Goal: Task Accomplishment & Management: Complete application form

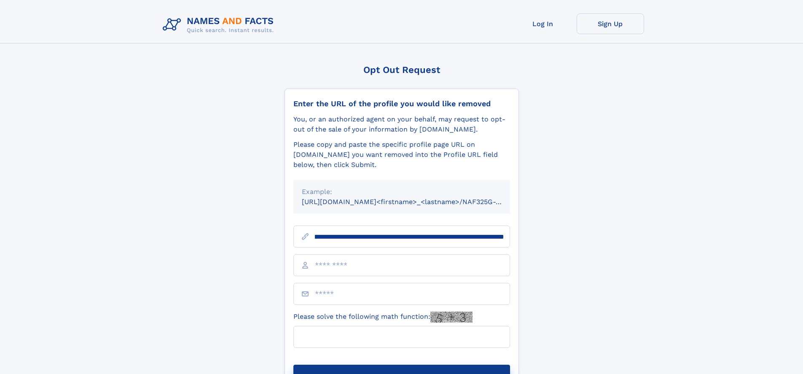
scroll to position [0, 100]
type input "**********"
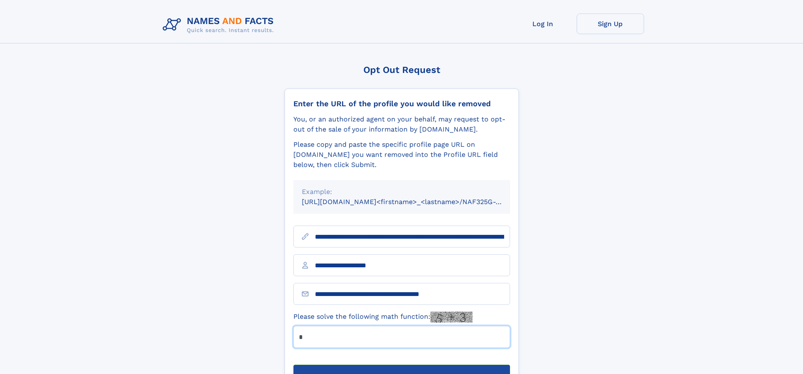
type input "*"
click at [401, 365] on button "Submit Opt Out Request" at bounding box center [401, 378] width 217 height 27
